Goal: Information Seeking & Learning: Learn about a topic

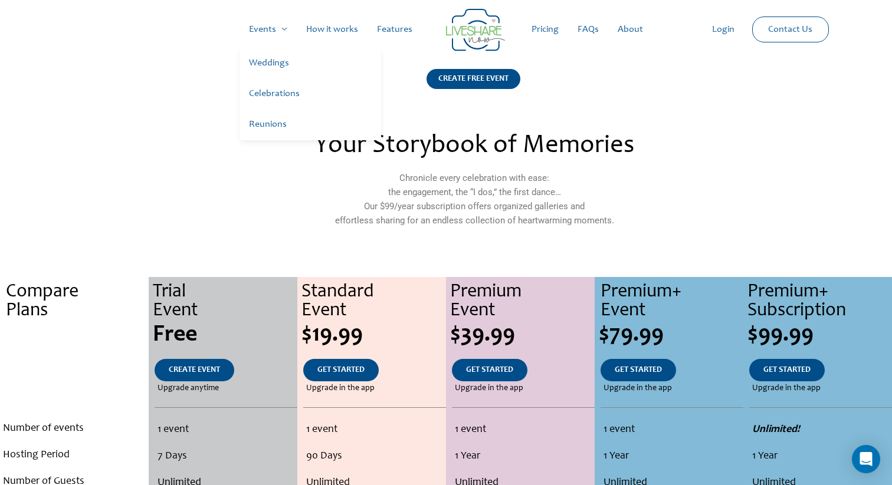
click at [275, 57] on link "Weddings" at bounding box center [310, 63] width 142 height 31
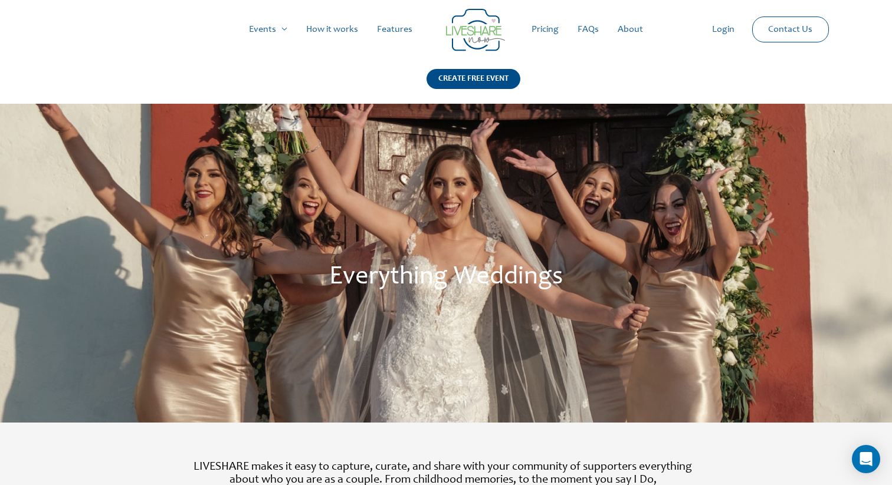
click at [400, 29] on link "Features" at bounding box center [394, 30] width 54 height 38
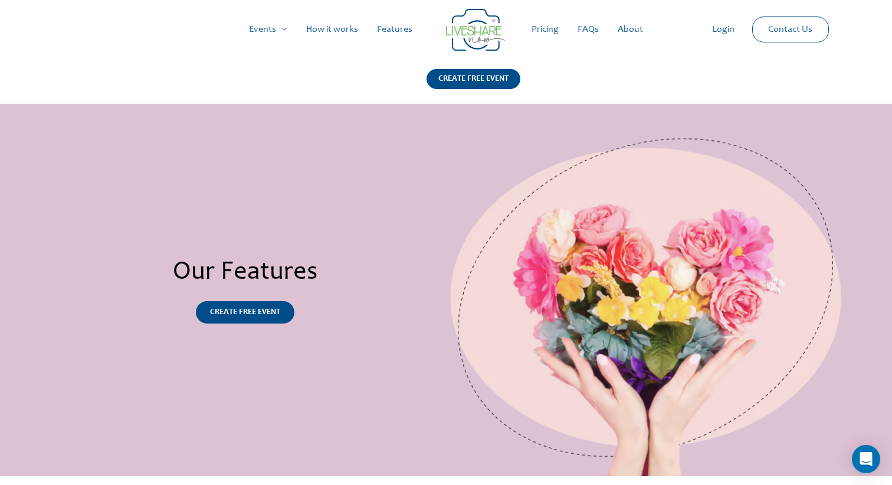
click at [547, 28] on link "Pricing" at bounding box center [545, 30] width 46 height 38
